Goal: Information Seeking & Learning: Learn about a topic

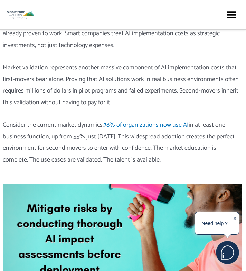
scroll to position [1646, 1]
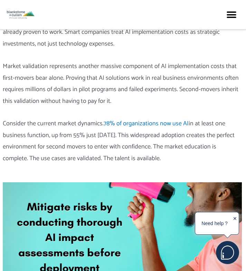
click at [159, 131] on p "Consider the current market dynamics. 78% of organizations now use AI in at lea…" at bounding box center [122, 141] width 239 height 46
drag, startPoint x: 158, startPoint y: 130, endPoint x: 104, endPoint y: 132, distance: 54.6
click at [104, 132] on p "Consider the current market dynamics. 78% of organizations now use AI in at lea…" at bounding box center [122, 141] width 239 height 46
click at [173, 126] on p "Consider the current market dynamics. 78% of organizations now use AI in at lea…" at bounding box center [122, 141] width 239 height 46
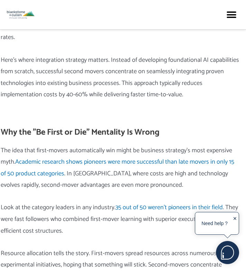
scroll to position [2146, 3]
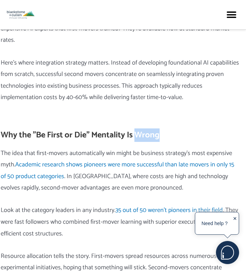
drag, startPoint x: 161, startPoint y: 81, endPoint x: 137, endPoint y: 80, distance: 24.2
click at [137, 130] on h2 "Why the "Be First or Die" Mentality Is Wrong" at bounding box center [120, 135] width 239 height 11
click at [150, 121] on div "Why the "Be First or Die" Mentality Is Wrong" at bounding box center [120, 130] width 239 height 19
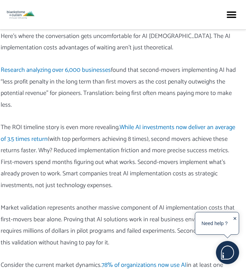
scroll to position [1523, 3]
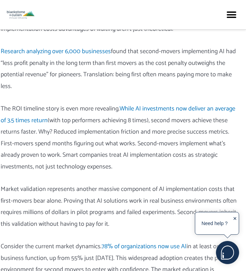
click at [122, 150] on div "Here’s where the conversation gets uncomfortable for AI evangelists. The AI imp…" at bounding box center [120, 150] width 239 height 276
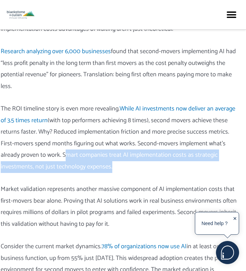
drag, startPoint x: 109, startPoint y: 139, endPoint x: 63, endPoint y: 126, distance: 47.9
click at [63, 126] on p "The ROI timeline story is even more revealing. While AI investments now deliver…" at bounding box center [120, 138] width 239 height 70
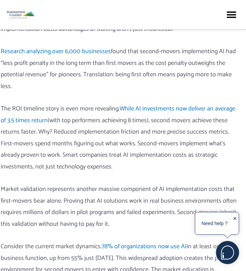
click at [120, 139] on p "The ROI timeline story is even more revealing. While AI investments now deliver…" at bounding box center [120, 138] width 239 height 70
drag, startPoint x: 109, startPoint y: 141, endPoint x: 121, endPoint y: 138, distance: 11.9
click at [121, 138] on p "The ROI timeline story is even more revealing. While AI investments now deliver…" at bounding box center [120, 138] width 239 height 70
click at [118, 142] on p "The ROI timeline story is even more revealing. While AI investments now deliver…" at bounding box center [120, 138] width 239 height 70
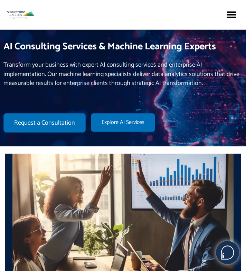
scroll to position [0, 0]
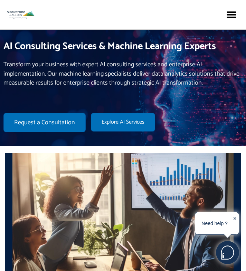
click at [166, 19] on div "Featured Capabilities Level42 Artificial Intelligence AI and Machine Learning A…" at bounding box center [181, 15] width 116 height 16
